Goal: Task Accomplishment & Management: Use online tool/utility

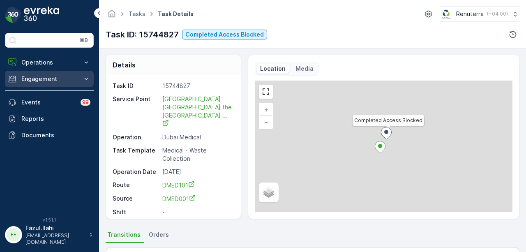
click at [64, 80] on p "Engagement" at bounding box center [49, 79] width 56 height 8
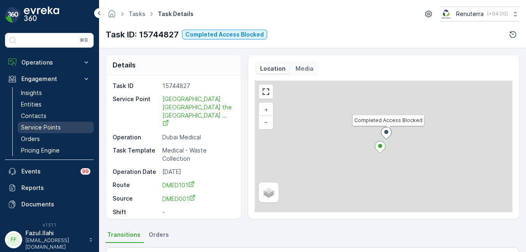
click at [58, 125] on p "Service Points" at bounding box center [41, 127] width 40 height 8
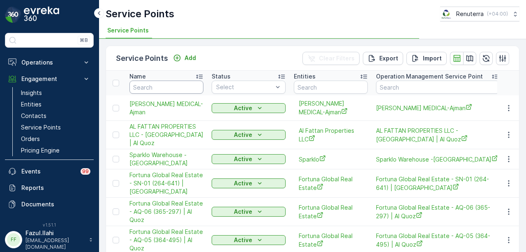
click at [164, 87] on input "text" at bounding box center [166, 87] width 74 height 13
click at [159, 81] on input "text" at bounding box center [166, 87] width 74 height 13
paste input "SKYSCAPE AVENUE"
type input "SKYSCAPE AVENUE"
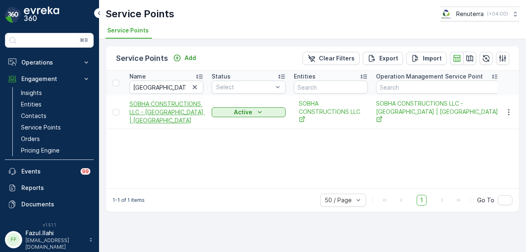
click at [162, 117] on span "SOBHA CONSTRUCTIONS LLC - [GEOGRAPHIC_DATA] | [GEOGRAPHIC_DATA]" at bounding box center [166, 112] width 74 height 25
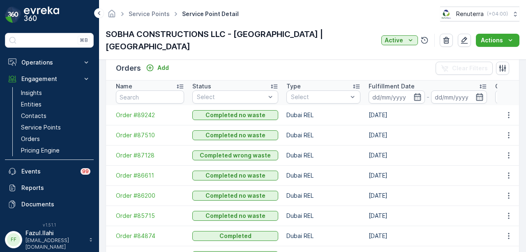
scroll to position [251, 0]
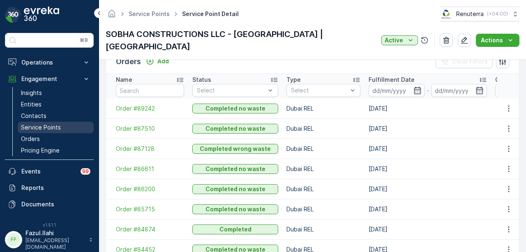
click at [57, 126] on p "Service Points" at bounding box center [41, 127] width 40 height 8
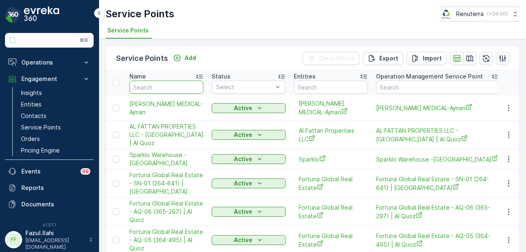
click at [166, 86] on input "text" at bounding box center [166, 87] width 74 height 13
paste input "SKYSCAPE AVENUE"
type input "SKYSCAPE AVENUE"
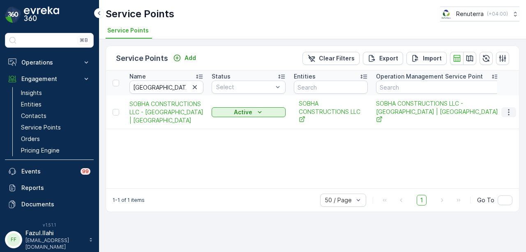
click at [506, 107] on button "button" at bounding box center [508, 112] width 15 height 10
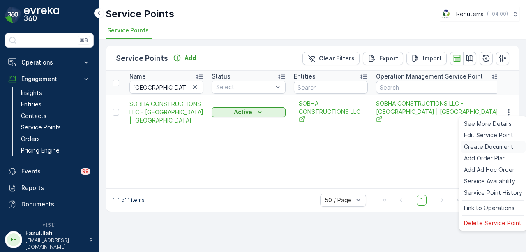
click at [505, 148] on span "Create Document" at bounding box center [488, 147] width 49 height 8
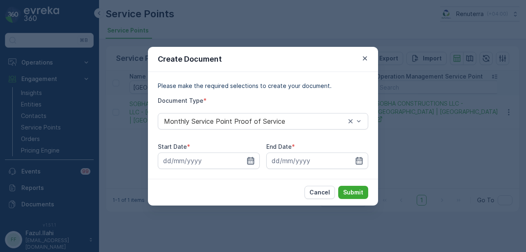
click at [250, 159] on icon "button" at bounding box center [250, 161] width 8 height 8
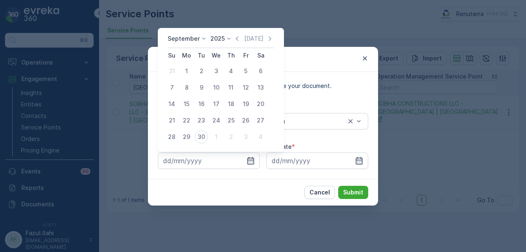
click at [240, 37] on div "Today" at bounding box center [253, 39] width 41 height 8
click at [238, 38] on icon "button" at bounding box center [237, 39] width 8 height 8
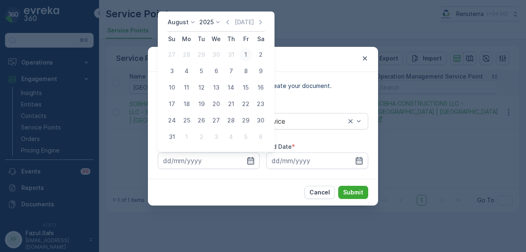
click at [250, 58] on div "1" at bounding box center [245, 54] width 13 height 13
type input "01.08.2025"
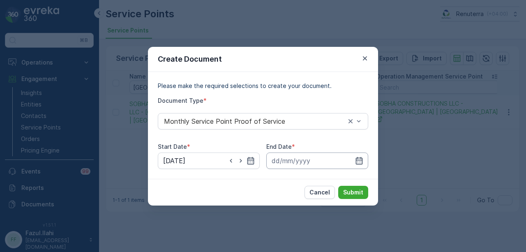
click at [366, 163] on input at bounding box center [317, 160] width 102 height 16
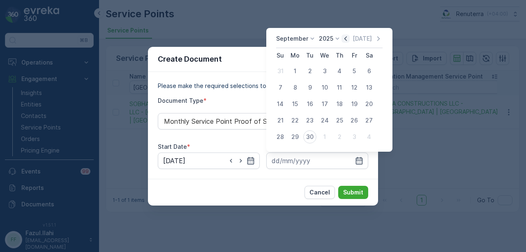
click at [343, 42] on icon "button" at bounding box center [345, 39] width 8 height 8
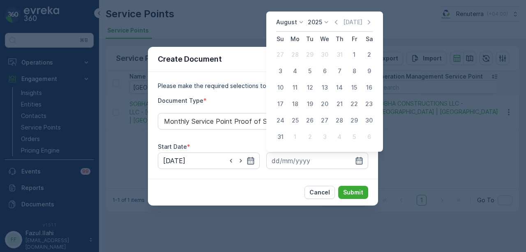
drag, startPoint x: 279, startPoint y: 138, endPoint x: 361, endPoint y: 183, distance: 93.9
click at [279, 140] on div "31" at bounding box center [280, 136] width 13 height 13
type input "31.08.2025"
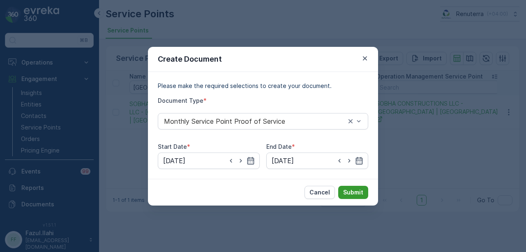
click at [364, 186] on button "Submit" at bounding box center [353, 192] width 30 height 13
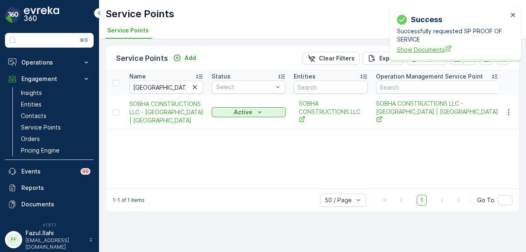
click at [417, 52] on span "Show Documents" at bounding box center [452, 49] width 111 height 9
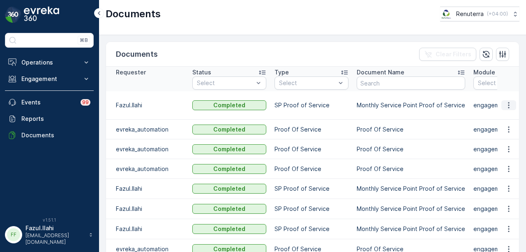
click at [504, 104] on icon "button" at bounding box center [508, 105] width 8 height 8
click at [504, 113] on span "See Details" at bounding box center [506, 117] width 32 height 8
